Goal: Task Accomplishment & Management: Complete application form

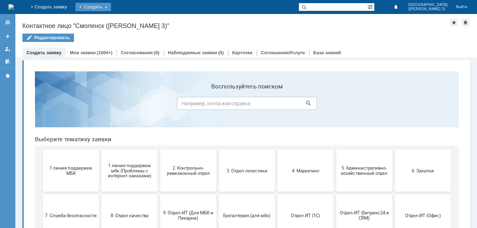
click at [111, 5] on div "Создать" at bounding box center [93, 7] width 36 height 8
click at [130, 20] on link "Заявка" at bounding box center [103, 21] width 53 height 8
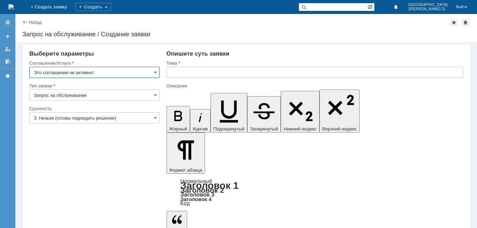
click at [104, 73] on input "Это соглашение не активно!" at bounding box center [94, 72] width 130 height 11
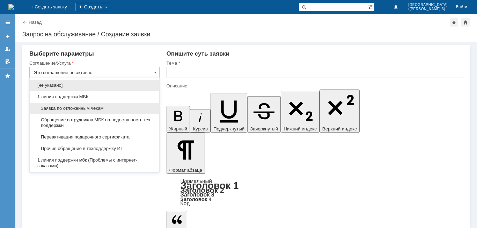
click at [95, 107] on span "Заявка по отложенным чекам" at bounding box center [94, 108] width 121 height 6
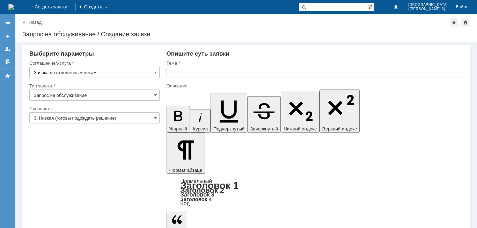
type input "Заявка по отложенным чекам"
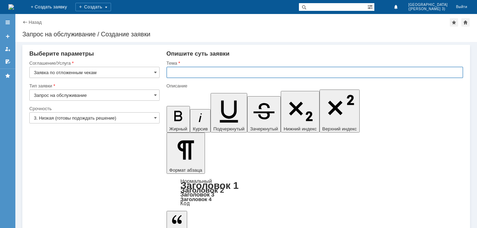
click at [209, 76] on input "text" at bounding box center [314, 72] width 296 height 11
click at [205, 74] on input "Добрый вечер. удалите пожалуйста отложенные [PERSON_NAME]" at bounding box center [314, 72] width 296 height 11
drag, startPoint x: 295, startPoint y: 73, endPoint x: 211, endPoint y: 83, distance: 84.0
click at [295, 73] on input "Добрый вечер, удалите пожалуйста отложенные чеки" at bounding box center [314, 72] width 296 height 11
type input "Добрый вечер, удалите пожалуйста отложенные чеки"
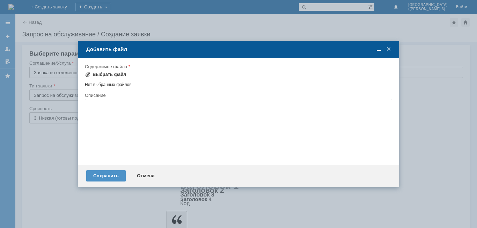
click at [106, 72] on div "Выбрать файл" at bounding box center [109, 75] width 34 height 6
click at [114, 71] on div "Выбрать файл" at bounding box center [106, 74] width 42 height 8
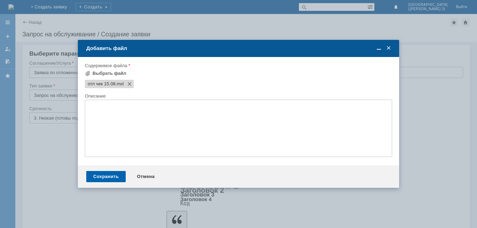
click at [113, 178] on div "Сохранить" at bounding box center [105, 176] width 39 height 11
